Goal: Task Accomplishment & Management: Manage account settings

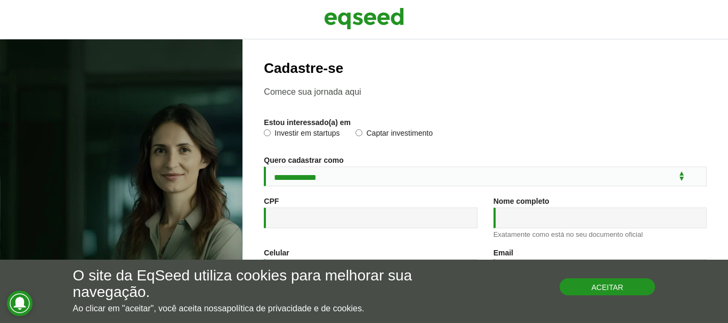
click at [585, 286] on button "Aceitar" at bounding box center [608, 287] width 96 height 17
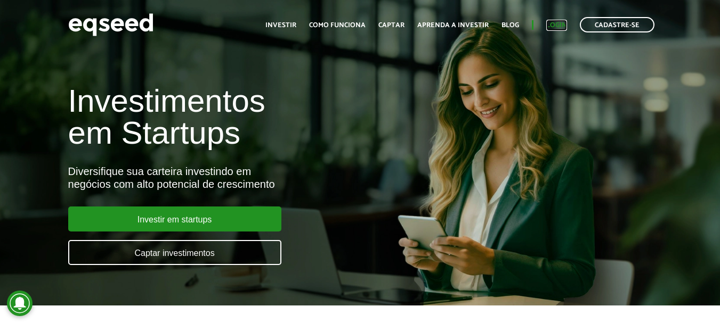
click at [559, 26] on link "Login" at bounding box center [556, 25] width 21 height 7
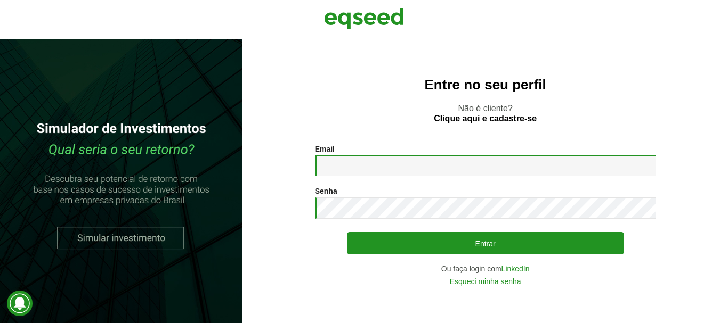
click at [336, 166] on input "Email *" at bounding box center [485, 166] width 341 height 21
type input "**********"
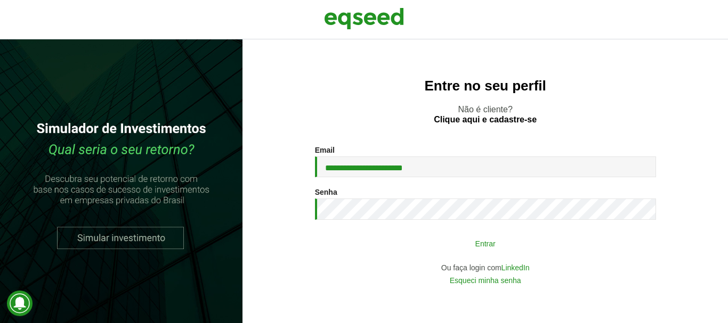
click at [503, 244] on button "Entrar" at bounding box center [485, 243] width 277 height 20
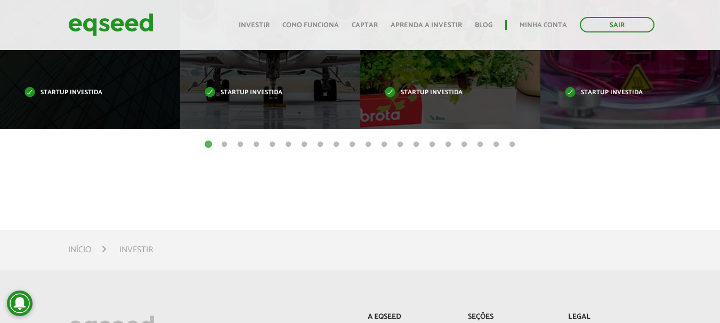
scroll to position [480, 0]
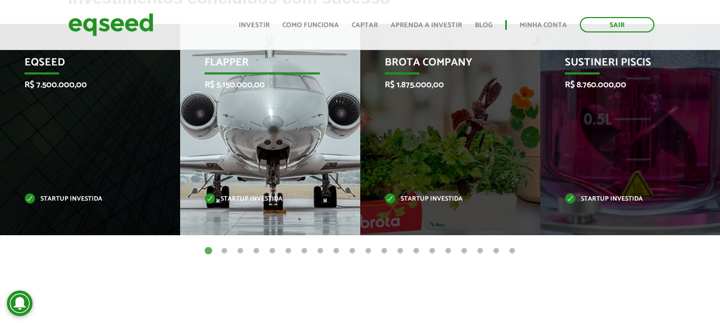
click at [271, 165] on div "Flapper R$ 5.150.000,00 Startup investida" at bounding box center [262, 130] width 164 height 212
click at [252, 172] on div "Flapper R$ 5.150.000,00 Startup investida" at bounding box center [262, 130] width 164 height 212
click at [261, 203] on div "Flapper R$ 5.150.000,00 Startup investida" at bounding box center [262, 130] width 164 height 212
click at [267, 118] on div "Flapper R$ 5.150.000,00 Startup investida" at bounding box center [262, 130] width 164 height 212
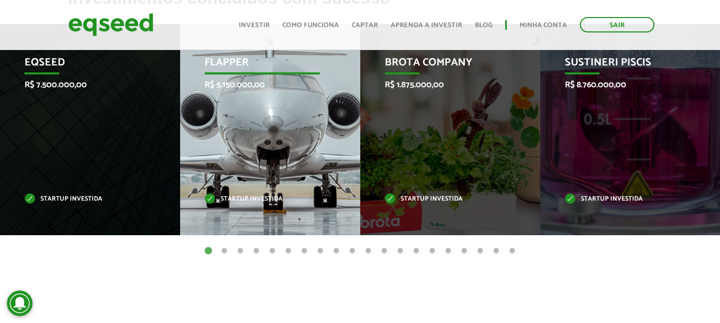
click at [267, 118] on div "Flapper R$ 5.150.000,00 Startup investida" at bounding box center [262, 130] width 164 height 212
click at [267, 117] on div "Flapper R$ 5.150.000,00 Startup investida" at bounding box center [262, 130] width 164 height 212
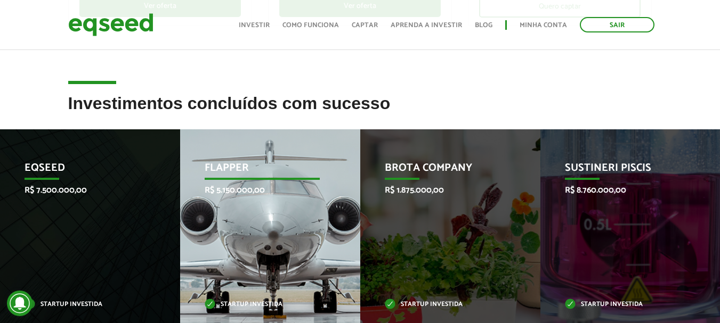
scroll to position [373, 0]
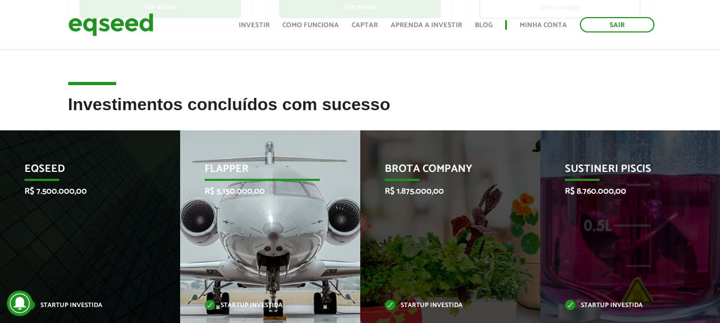
click at [275, 174] on p "Flapper" at bounding box center [262, 172] width 115 height 18
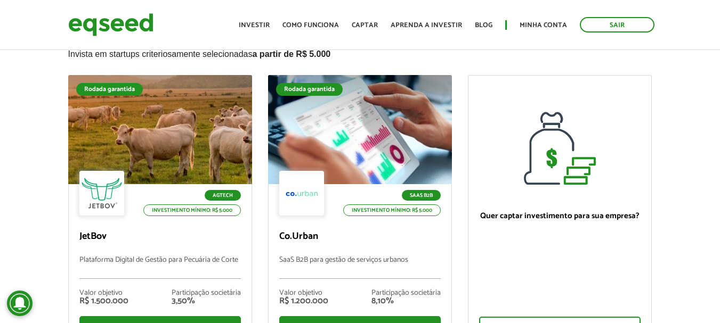
scroll to position [0, 0]
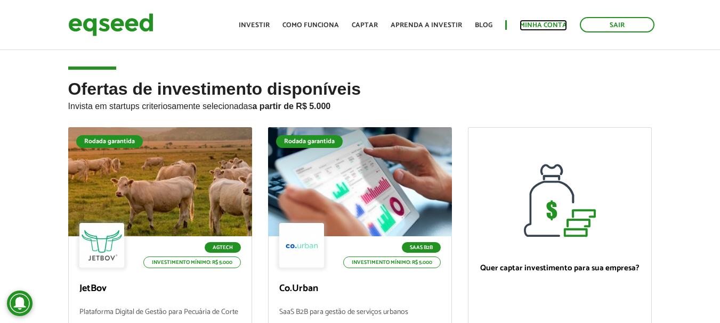
click at [541, 22] on link "Minha conta" at bounding box center [543, 25] width 47 height 7
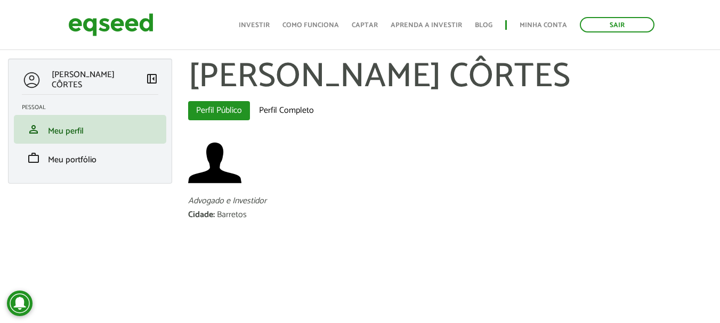
scroll to position [7, 0]
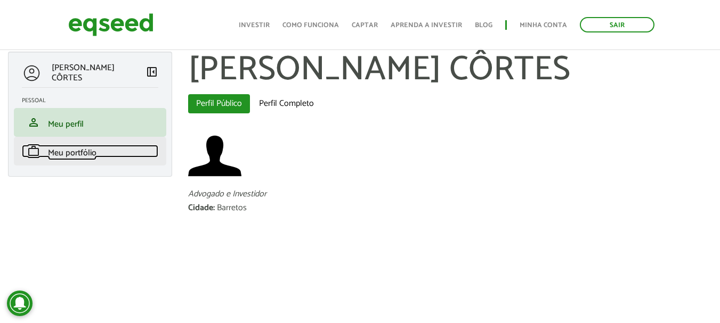
click at [76, 152] on span "Meu portfólio" at bounding box center [72, 153] width 48 height 14
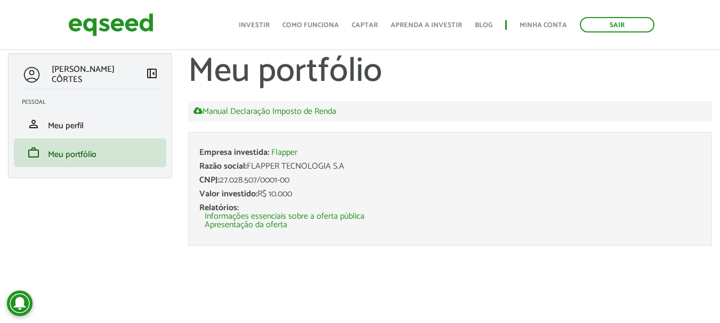
scroll to position [7, 0]
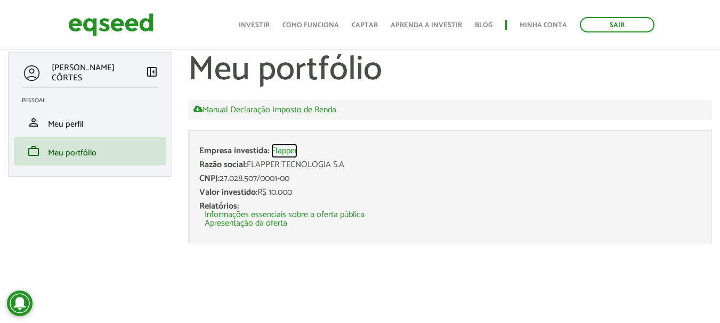
click at [286, 148] on link "Flapper" at bounding box center [284, 151] width 26 height 9
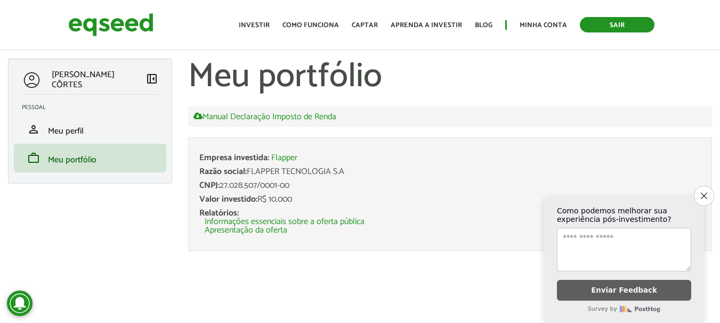
click at [604, 28] on link "Sair" at bounding box center [617, 24] width 75 height 15
